Goal: Task Accomplishment & Management: Manage account settings

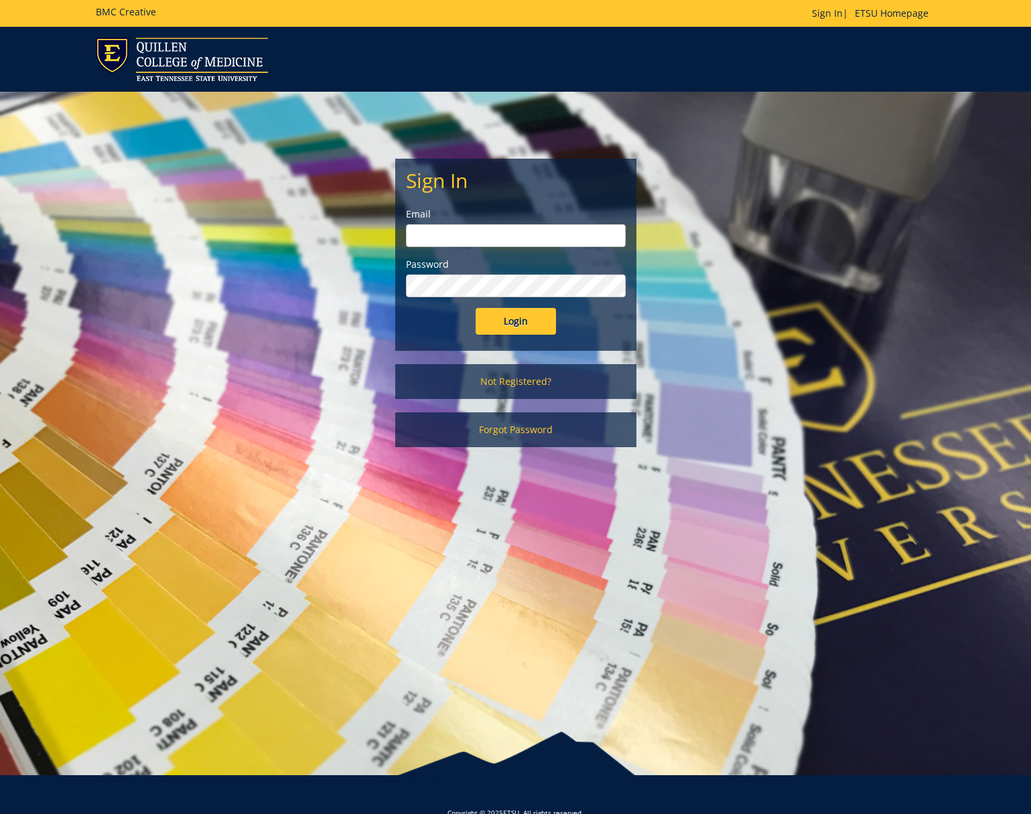
type input "fisherr@etsu.edu"
click at [415, 234] on input "fisherr@etsu.edu" at bounding box center [516, 235] width 220 height 23
click at [423, 241] on input "[EMAIL_ADDRESS][DOMAIN_NAME]" at bounding box center [516, 235] width 220 height 23
type input "fisfherr@etsu.edu"
click at [538, 449] on div "Sign In Email Password Login Not Registered? Forgot Password" at bounding box center [515, 276] width 261 height 369
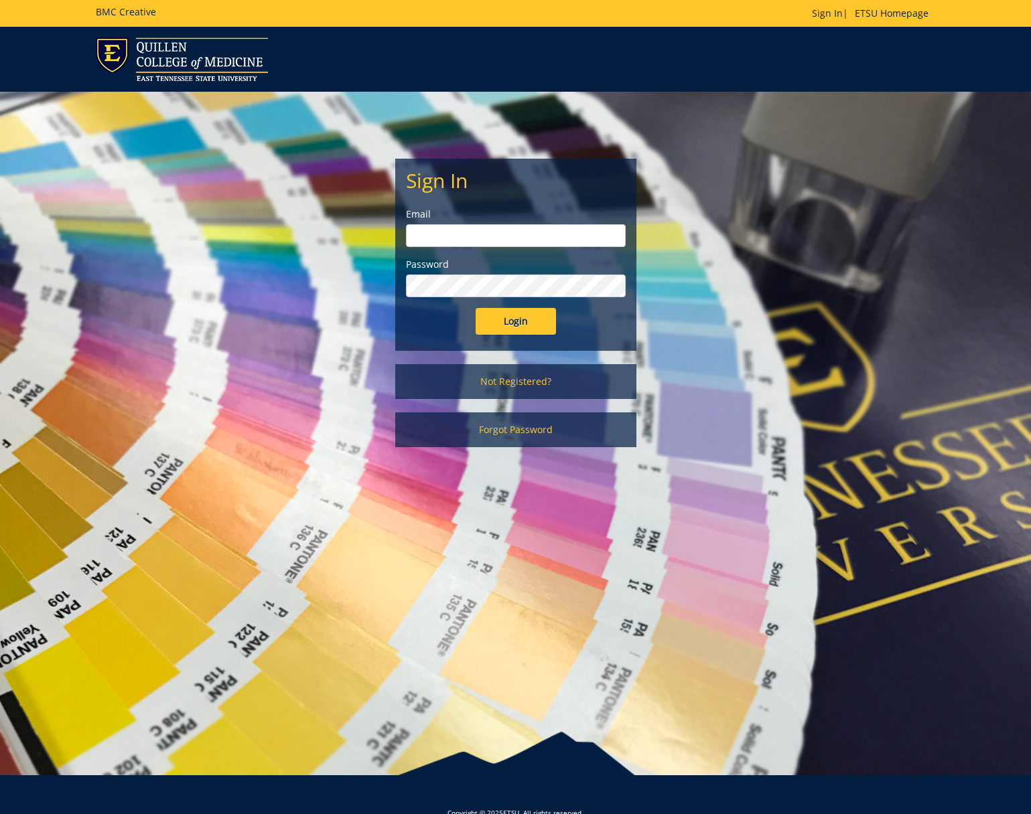
type input "[EMAIL_ADDRESS][DOMAIN_NAME]"
click at [536, 324] on input "Login" at bounding box center [515, 321] width 80 height 27
